Goal: Task Accomplishment & Management: Manage account settings

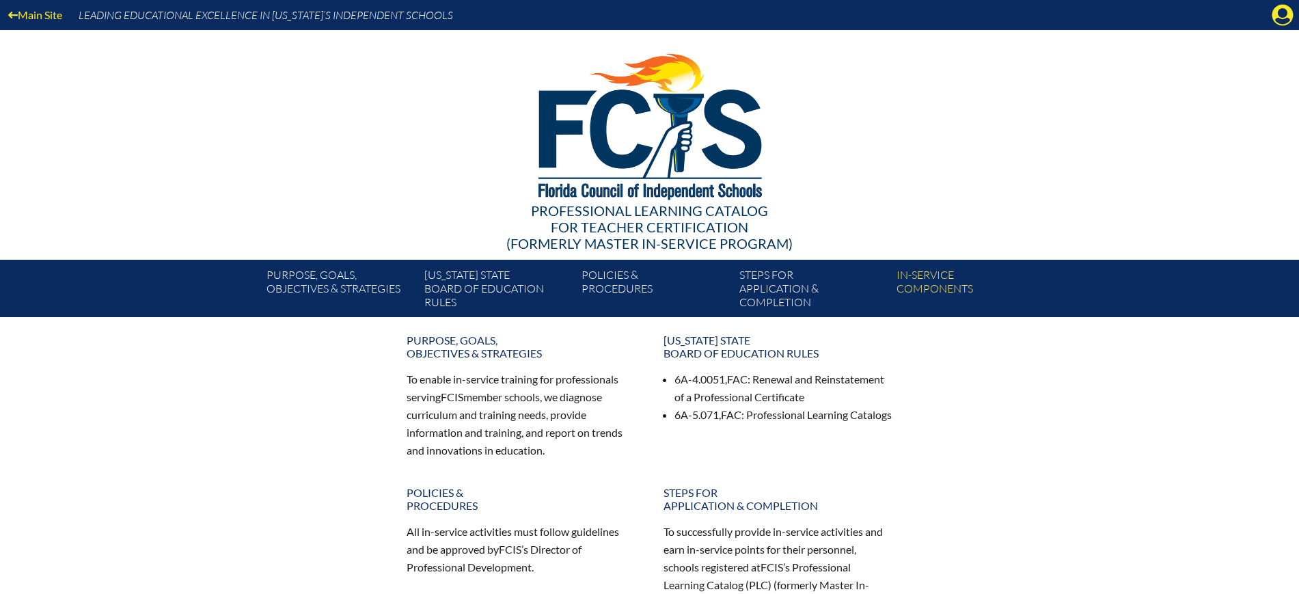
click at [1278, 16] on icon at bounding box center [1282, 15] width 21 height 21
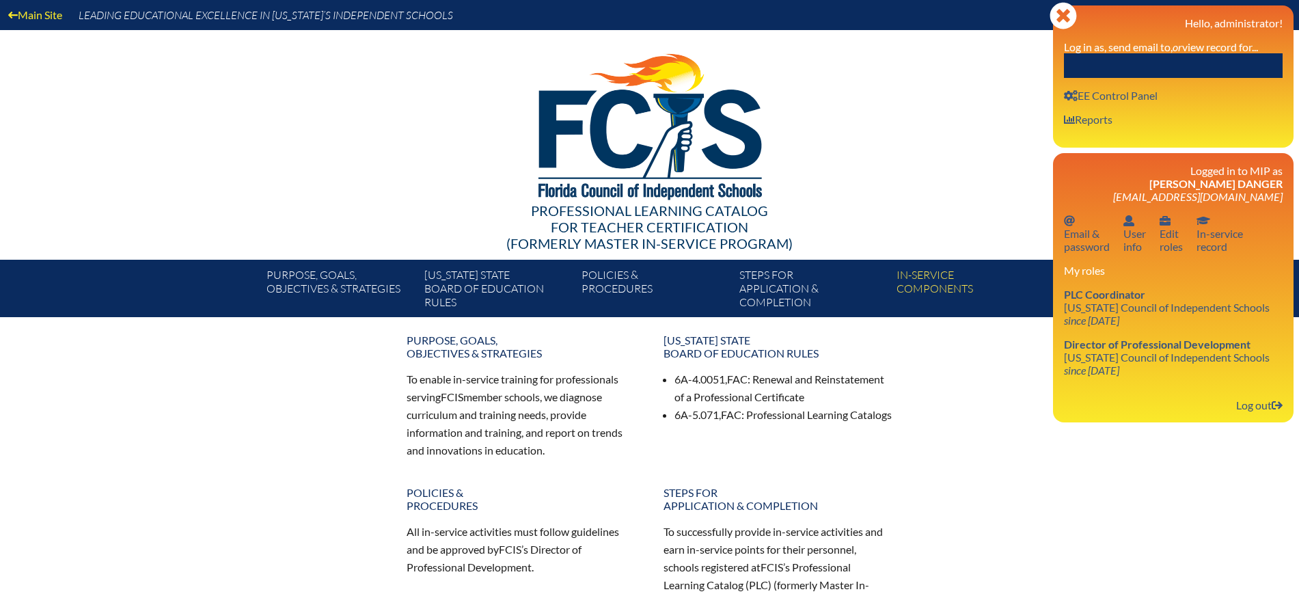
click at [1196, 64] on input "text" at bounding box center [1173, 65] width 219 height 25
paste input "[PERSON_NAME]"
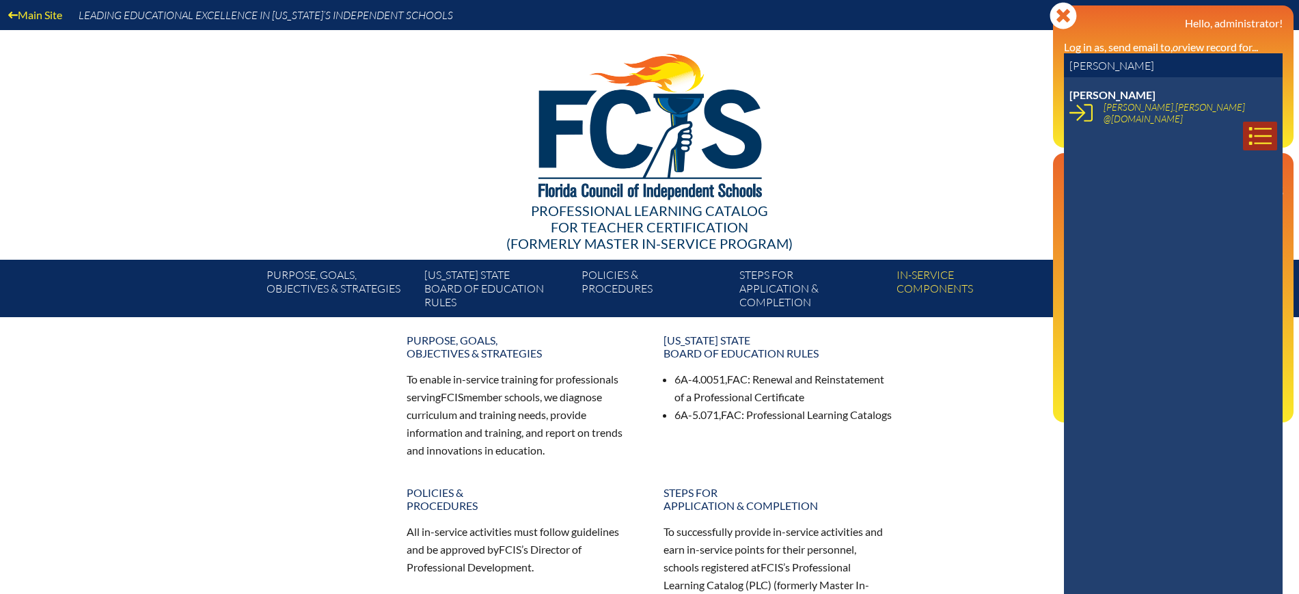
type input "[PERSON_NAME]"
click at [1248, 124] on icon at bounding box center [1259, 135] width 23 height 23
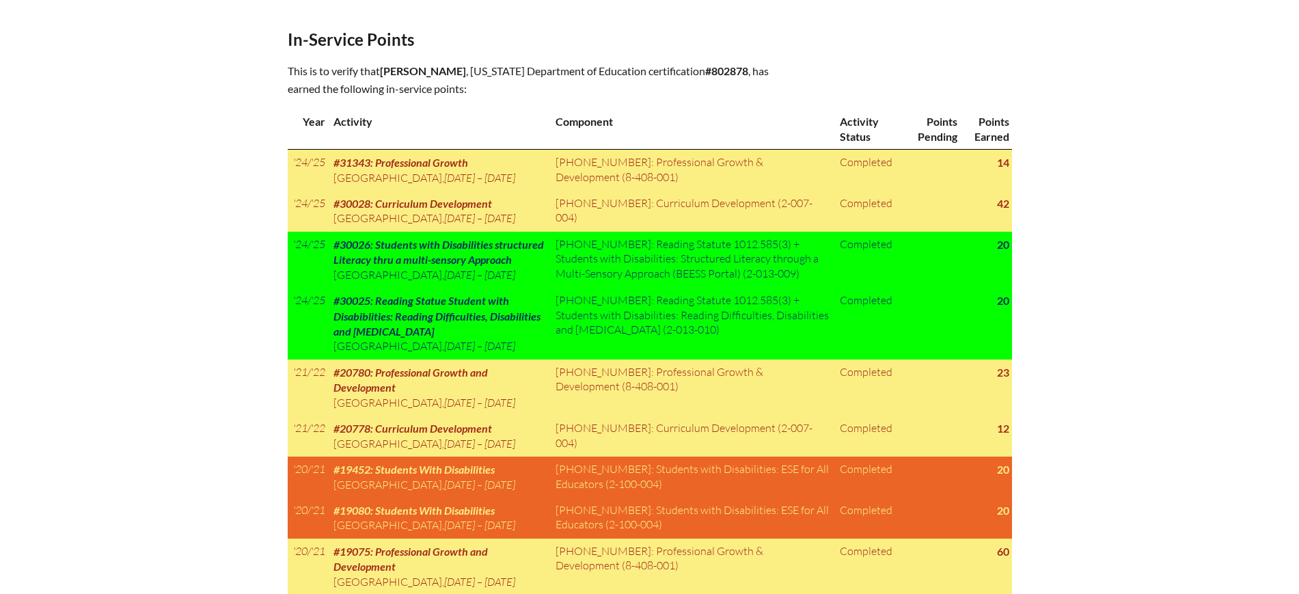
scroll to position [512, 0]
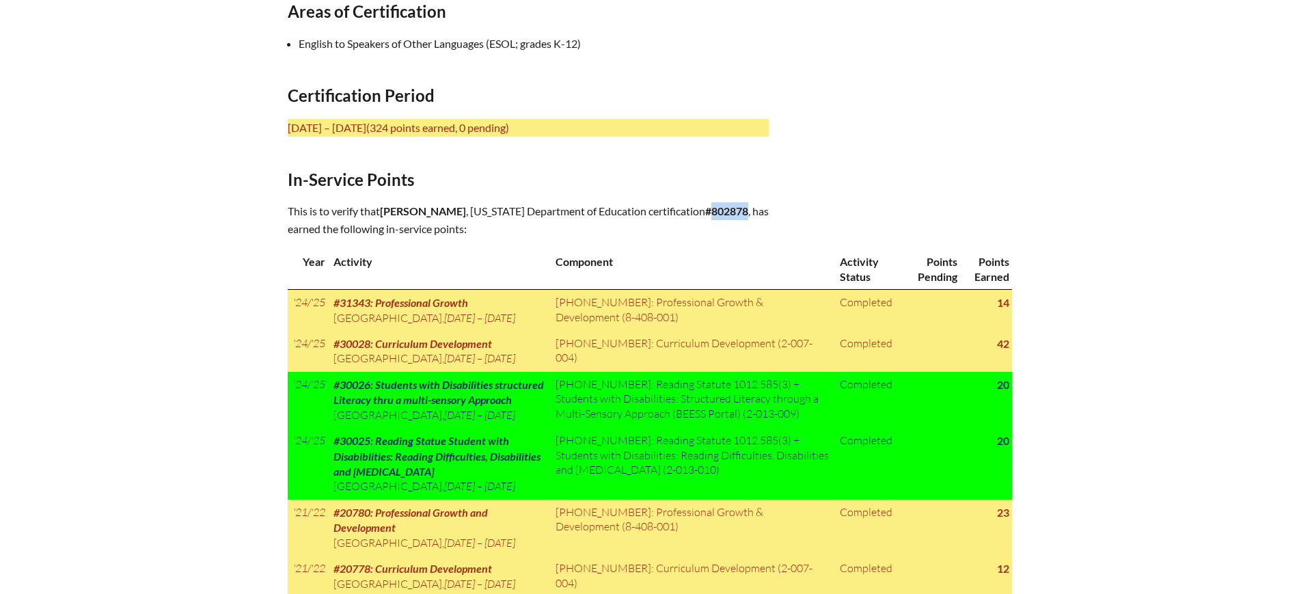
drag, startPoint x: 762, startPoint y: 210, endPoint x: 724, endPoint y: 208, distance: 38.3
click at [724, 208] on p "This is to verify that [PERSON_NAME] , [US_STATE] Department of Education certi…" at bounding box center [528, 220] width 481 height 36
copy b "802878"
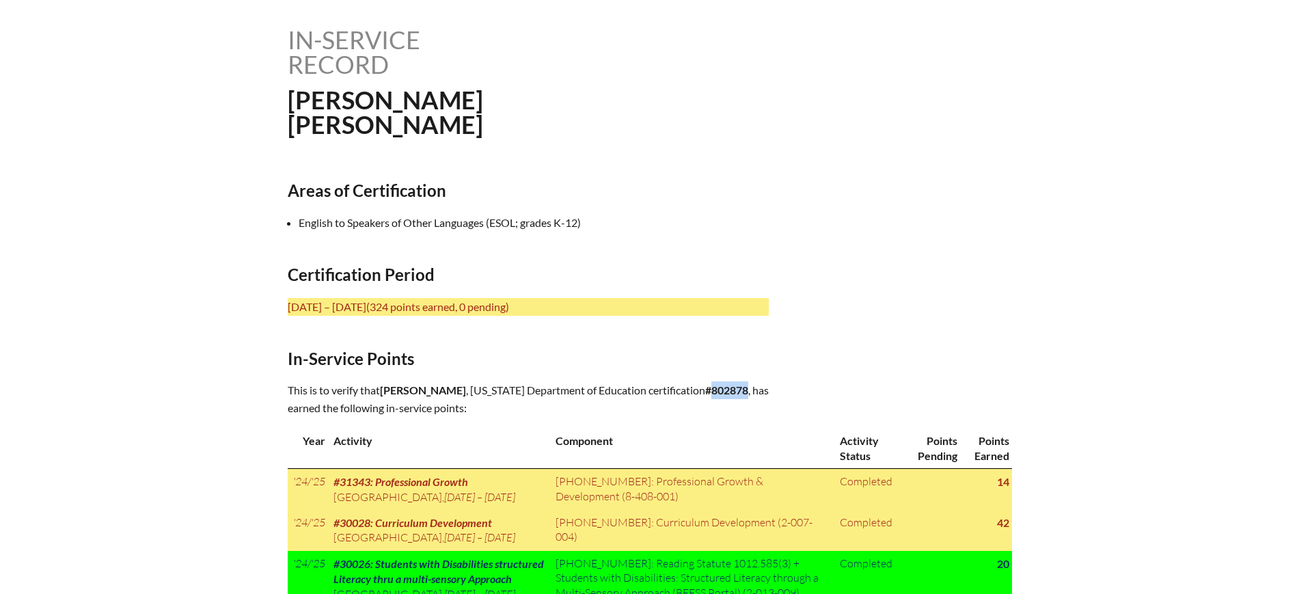
scroll to position [192, 0]
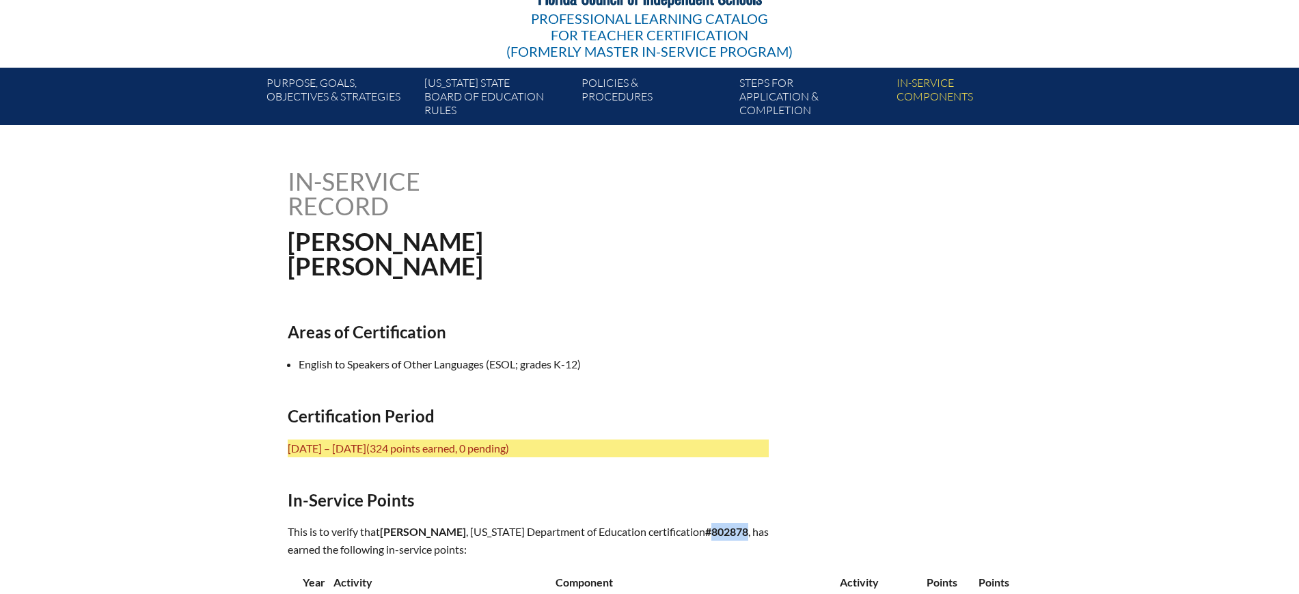
drag, startPoint x: 493, startPoint y: 526, endPoint x: 386, endPoint y: 524, distance: 106.6
click at [386, 525] on span "Gladys Stromberg" at bounding box center [423, 531] width 86 height 13
copy span "Gladys Stromberg"
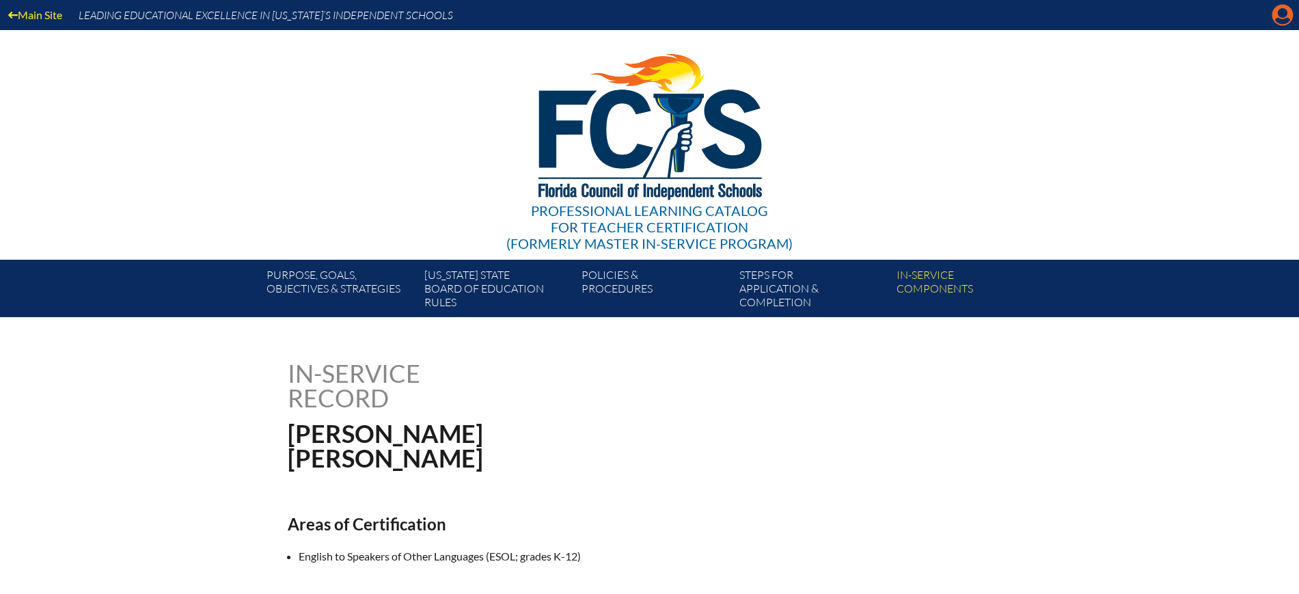
click at [1284, 15] on icon "Manage Account" at bounding box center [1282, 15] width 22 height 22
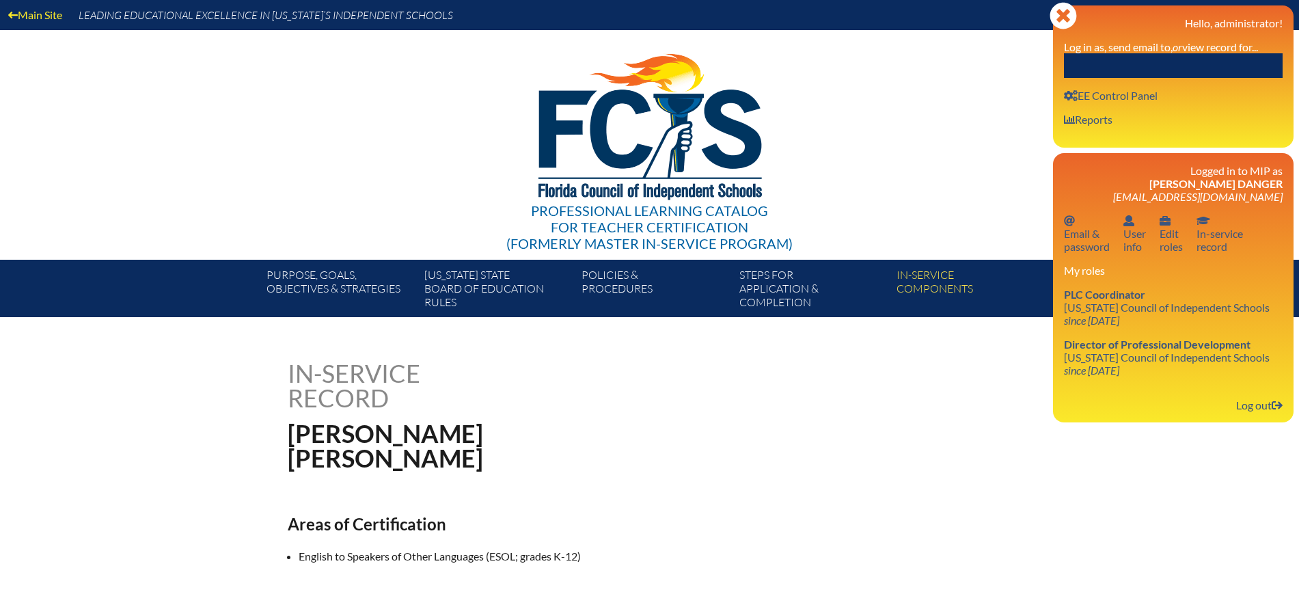
click at [1211, 79] on div "Close Manage Account Hello, administrator! Log in as, send email to, or view re…" at bounding box center [1173, 76] width 240 height 142
click at [1207, 66] on input "text" at bounding box center [1173, 65] width 219 height 25
paste input "[PERSON_NAME]"
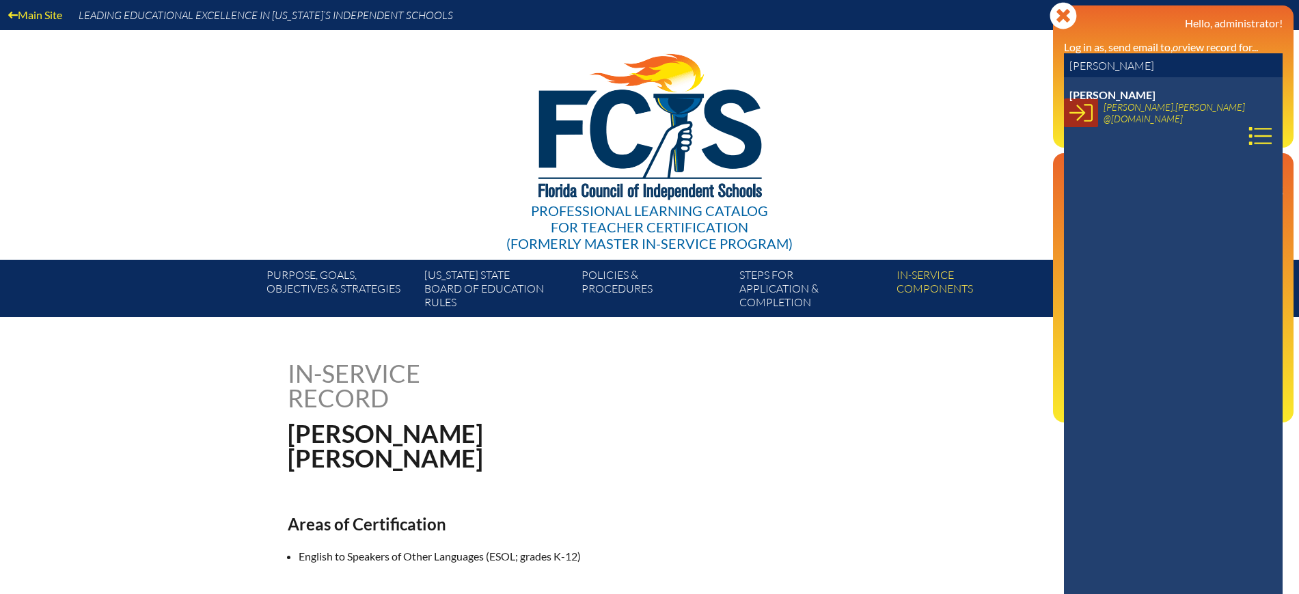
type input "[PERSON_NAME]"
click at [1086, 111] on icon at bounding box center [1080, 112] width 23 height 23
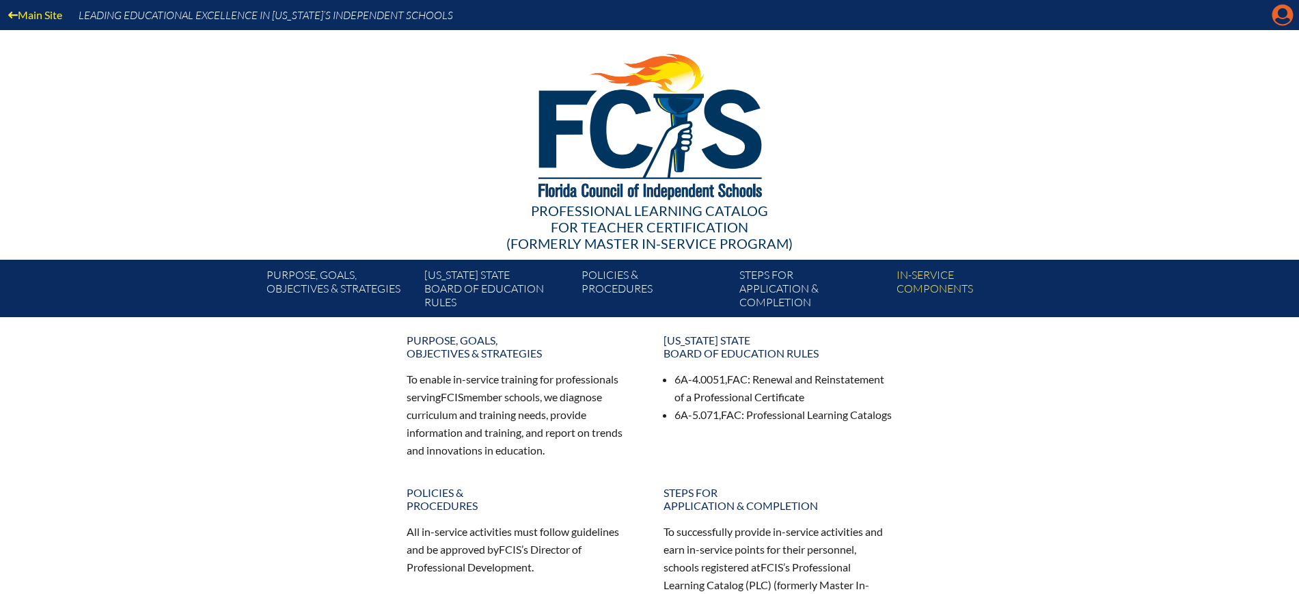
click at [1282, 15] on icon "Manage account" at bounding box center [1282, 15] width 22 height 22
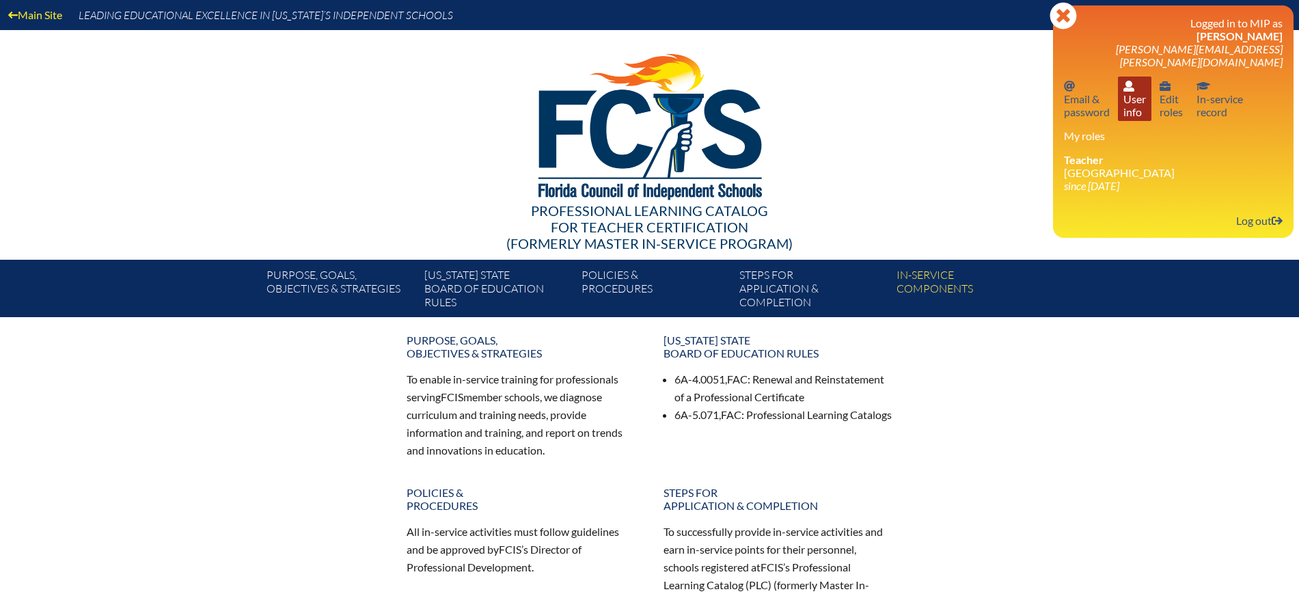
click at [1131, 90] on link "User info User info" at bounding box center [1134, 99] width 33 height 44
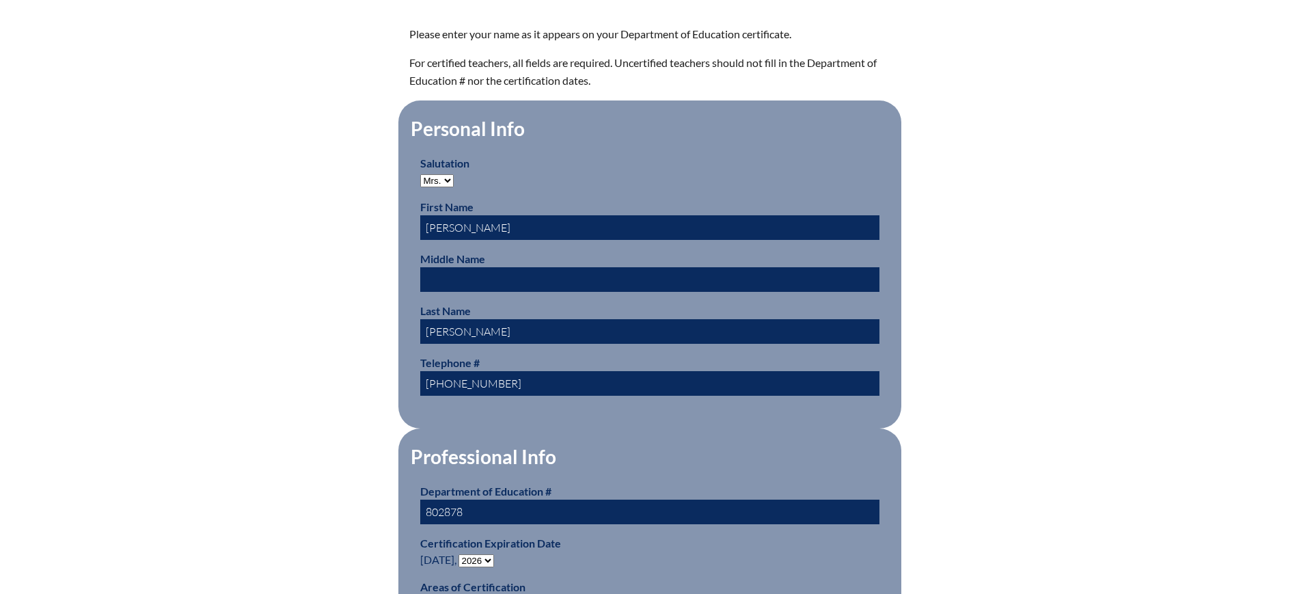
scroll to position [769, 0]
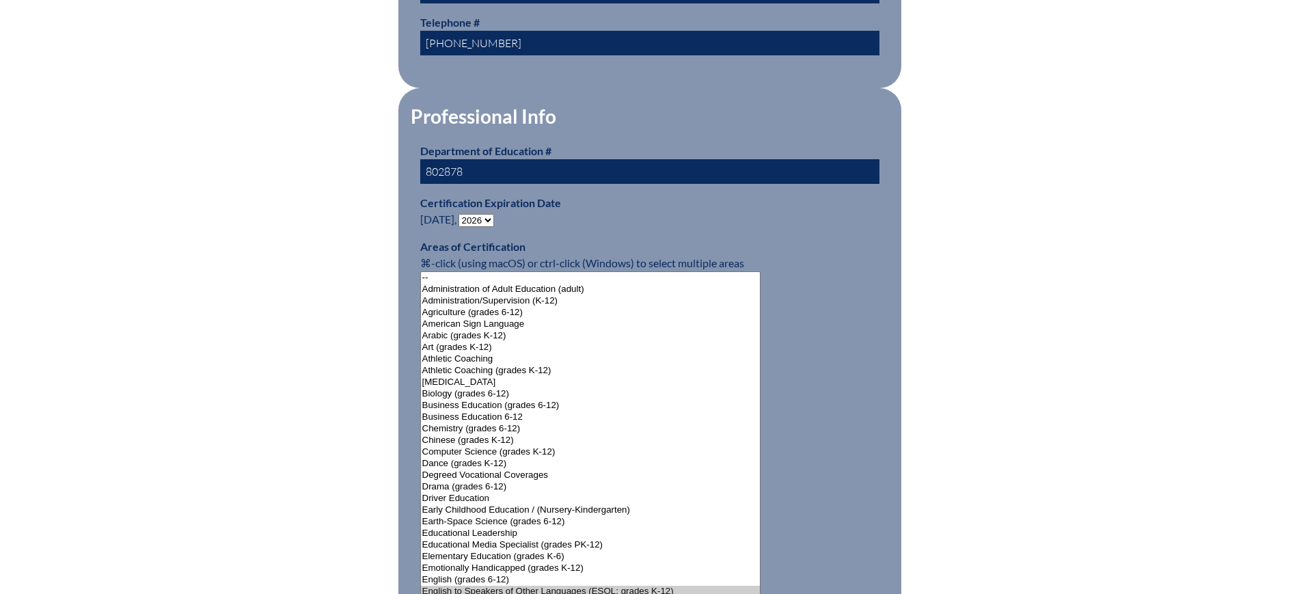
click at [479, 217] on select "- 2031 2030 2029 2028 2027 2026 2025 2024 2023 2022 2021 2020 2019 2018 2017 20…" at bounding box center [476, 220] width 36 height 13
select select "2025"
click at [461, 214] on select "- 2031 2030 2029 2028 2027 2026 2025 2024 2023 2022 2021 2020 2019 2018 2017 20…" at bounding box center [476, 220] width 36 height 13
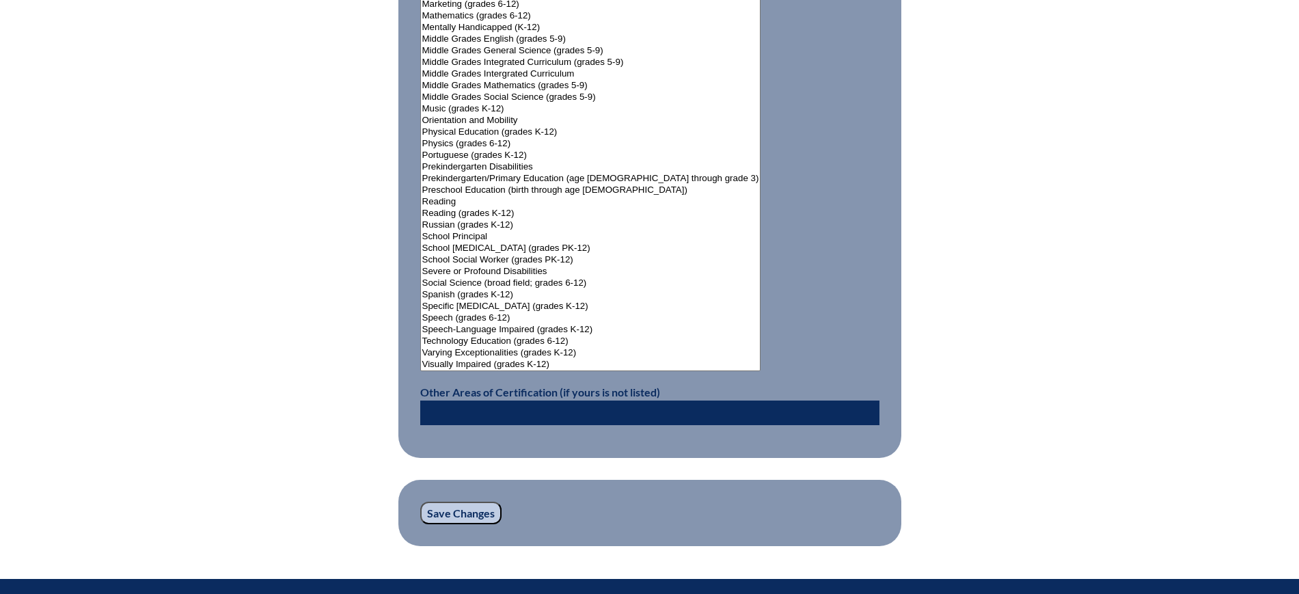
scroll to position [1708, 0]
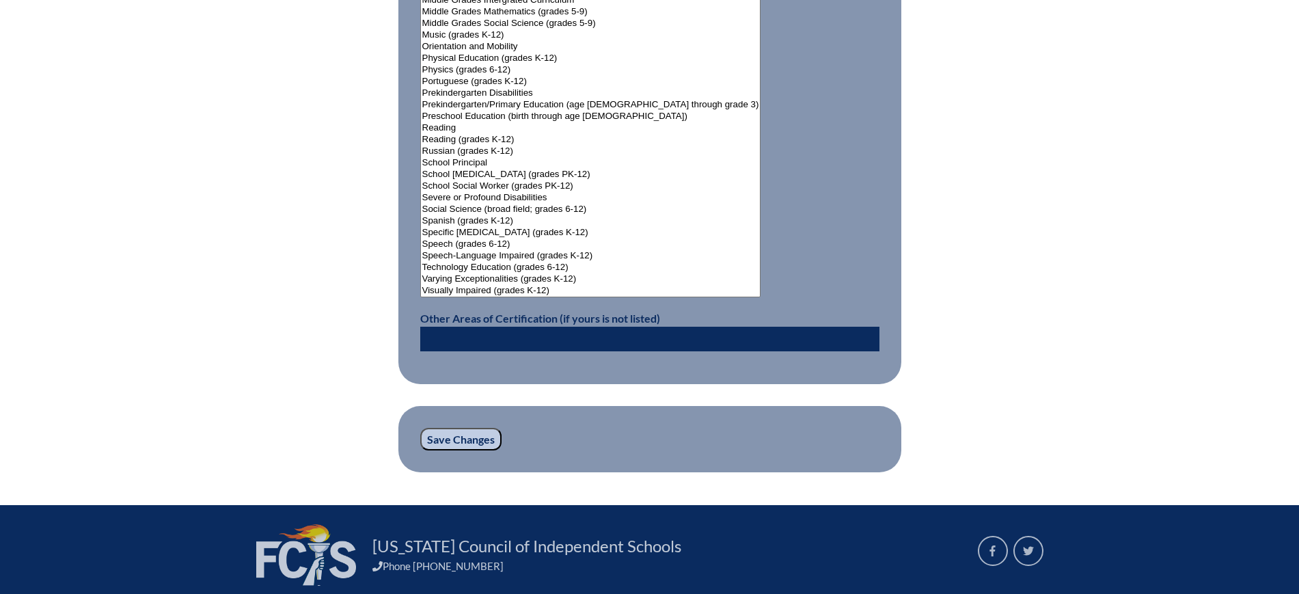
click at [460, 428] on input "Save Changes" at bounding box center [460, 439] width 81 height 23
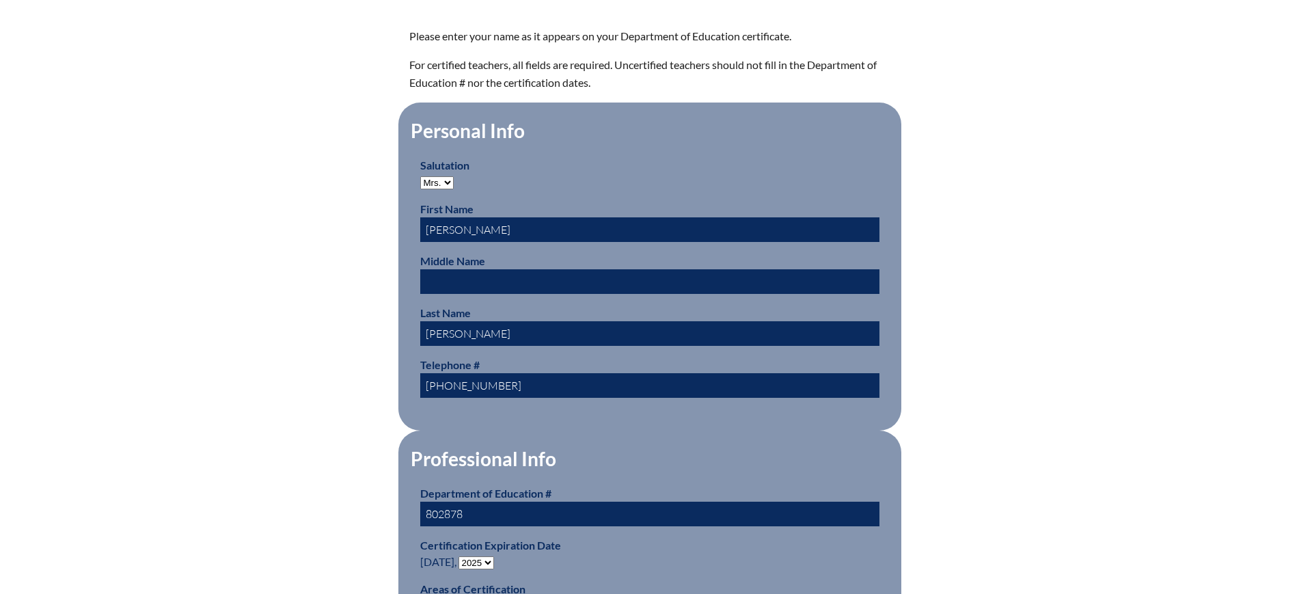
scroll to position [598, 0]
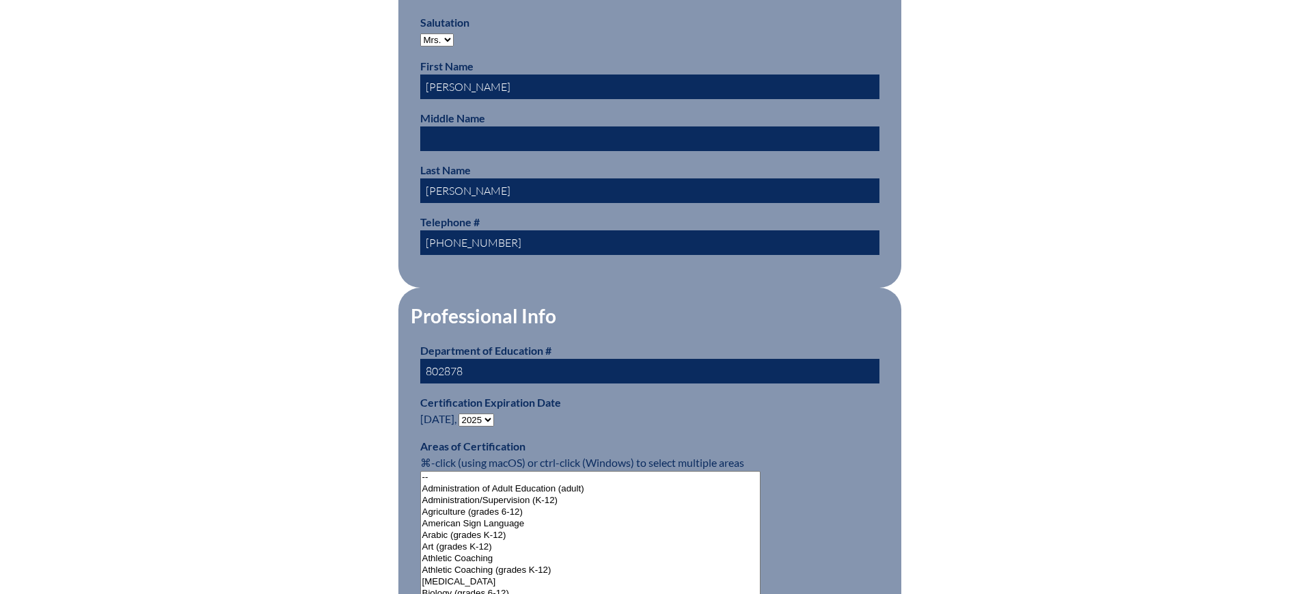
click at [480, 413] on select "- 2031 2030 2029 2028 2027 2026 2025 2024 2023 2022 2021 2020 2019 2018 2017 20…" at bounding box center [476, 419] width 36 height 13
select select "2026"
click at [461, 413] on select "- 2031 2030 2029 2028 2027 2026 2025 2024 2023 2022 2021 2020 2019 2018 2017 20…" at bounding box center [476, 419] width 36 height 13
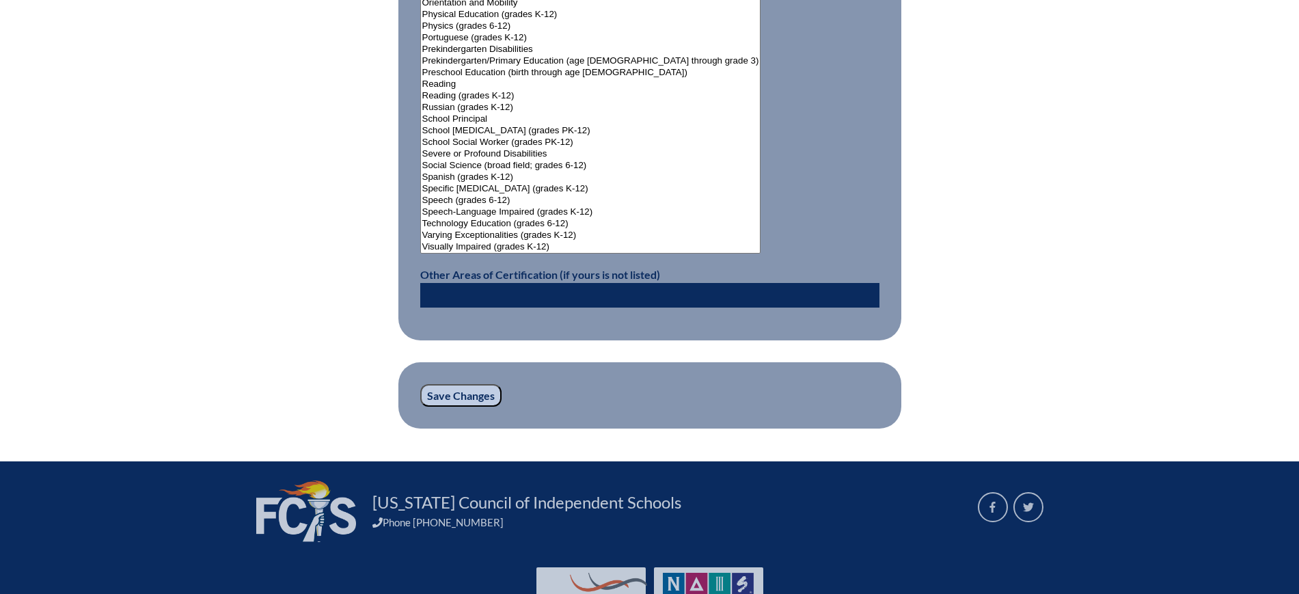
scroll to position [1793, 0]
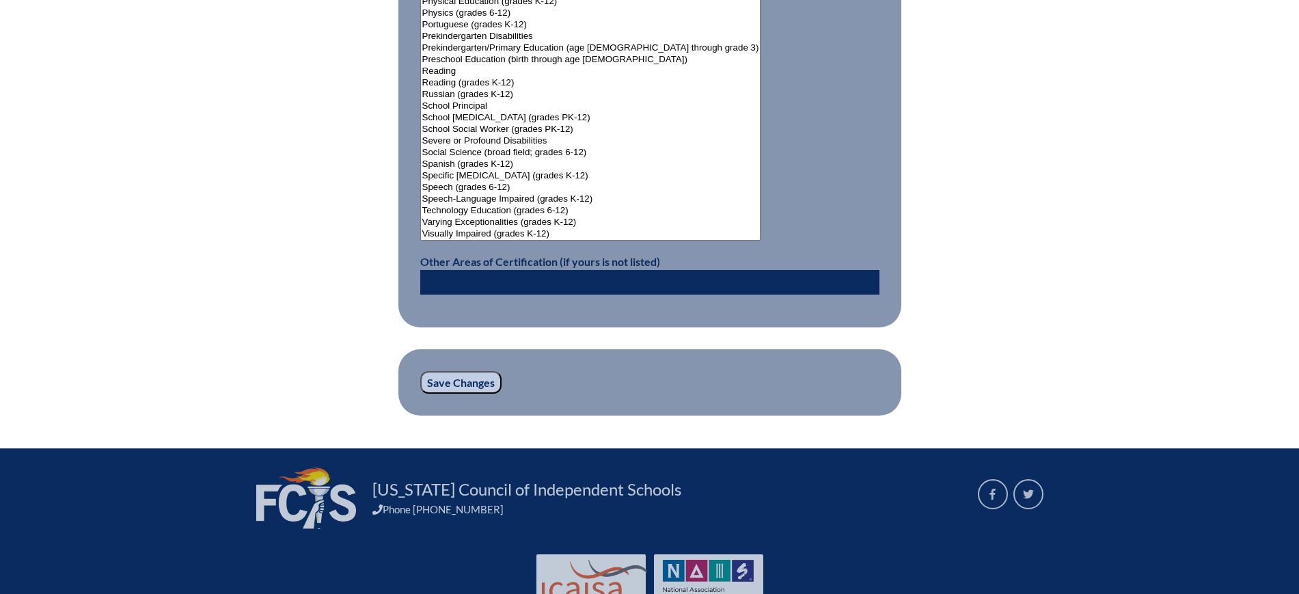
click at [485, 376] on input "Save Changes" at bounding box center [460, 382] width 81 height 23
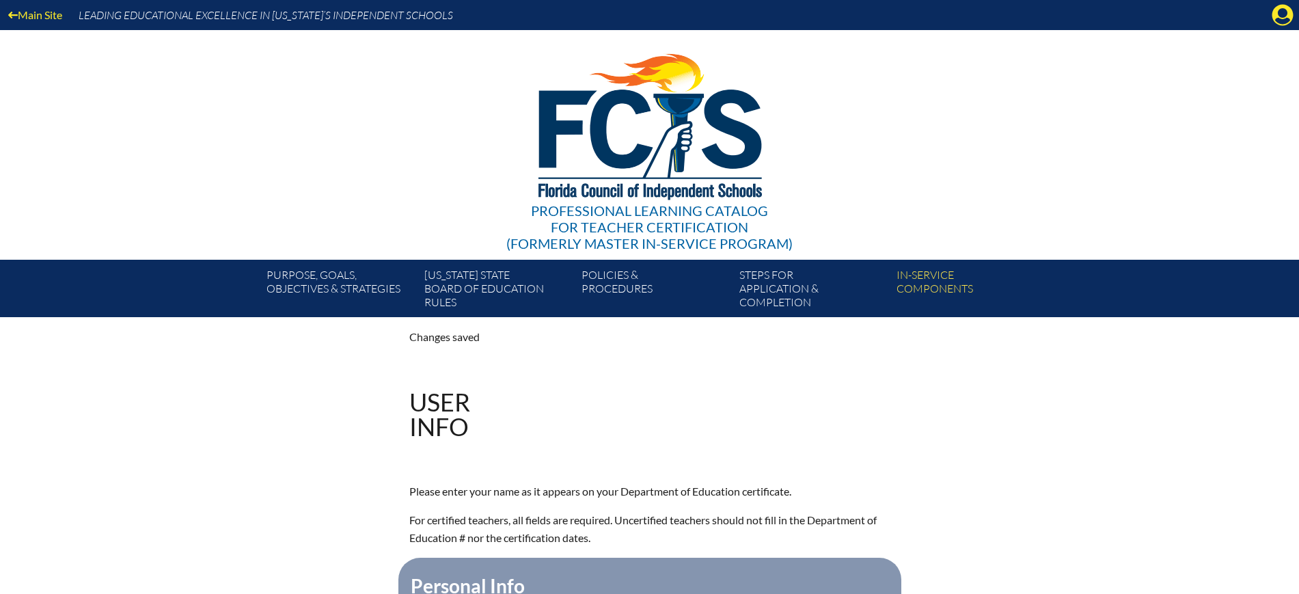
click at [1281, 6] on icon at bounding box center [1282, 15] width 21 height 21
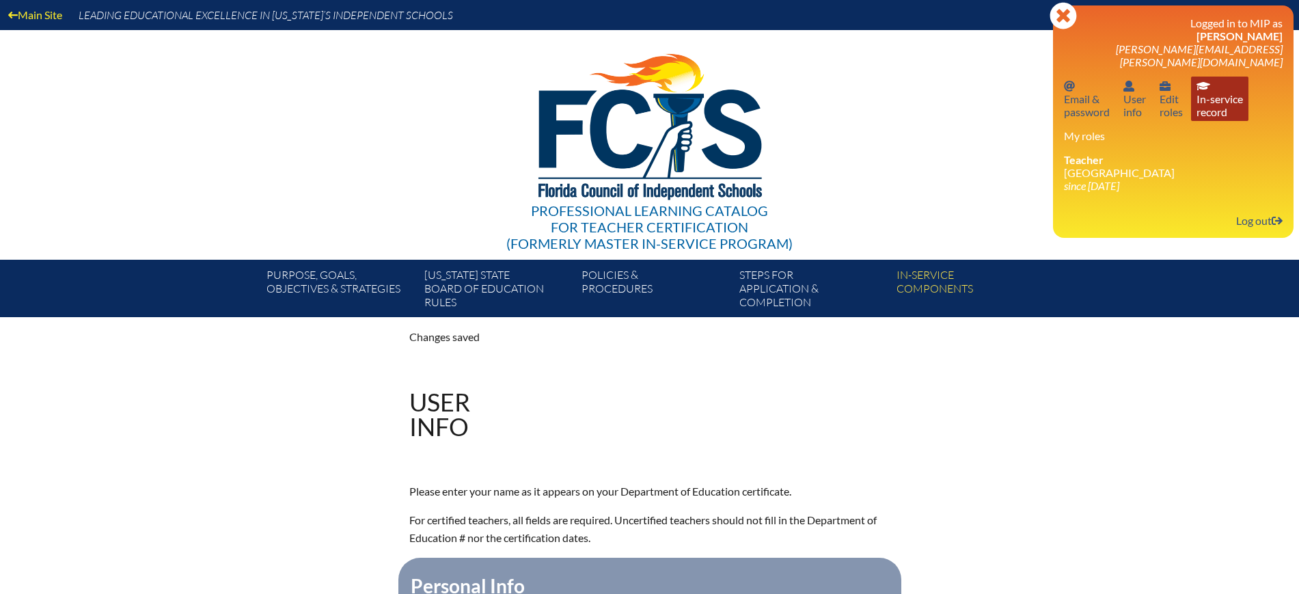
click at [1232, 83] on link "In-service record In-service record" at bounding box center [1219, 99] width 57 height 44
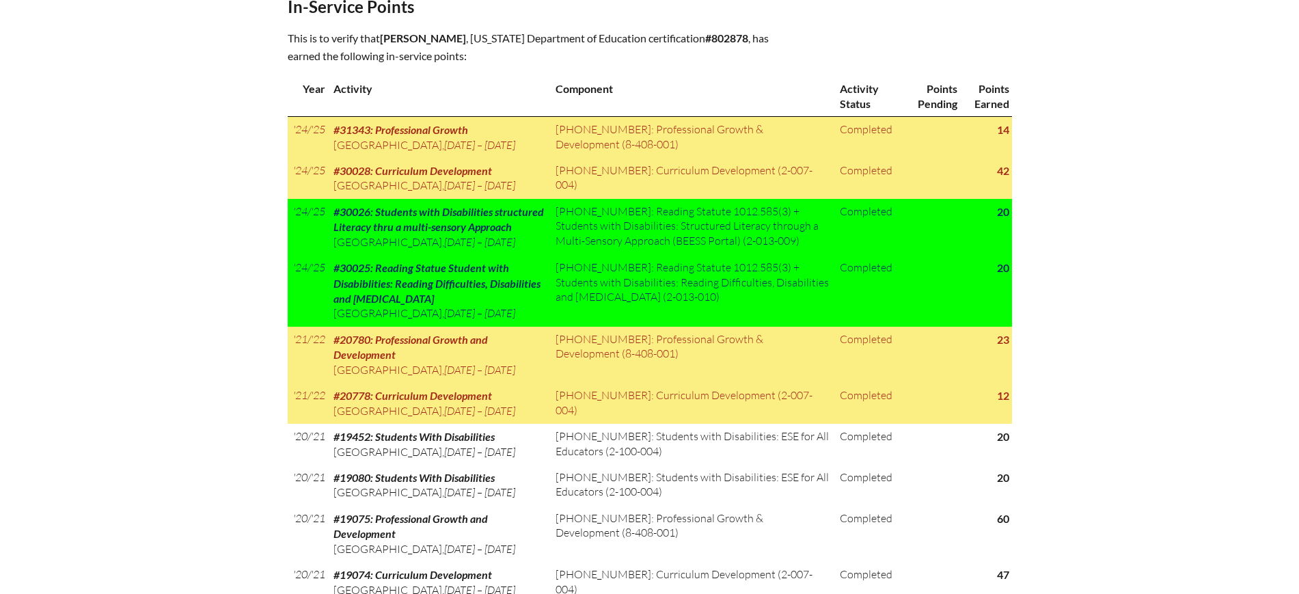
scroll to position [683, 0]
